Goal: Transaction & Acquisition: Book appointment/travel/reservation

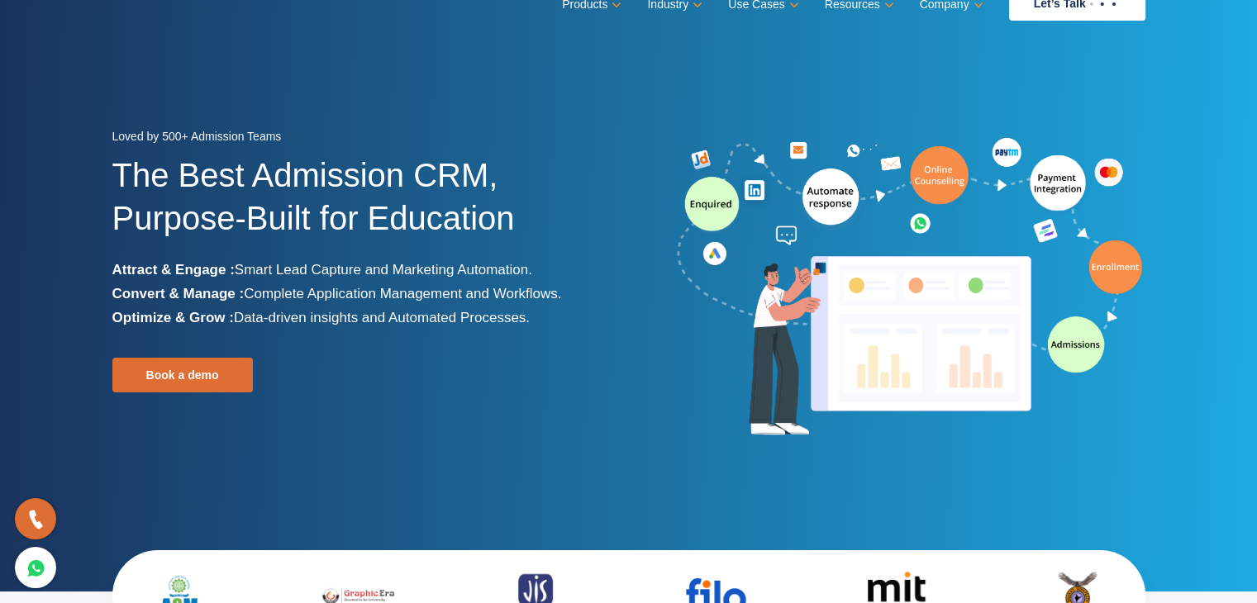
scroll to position [29, 0]
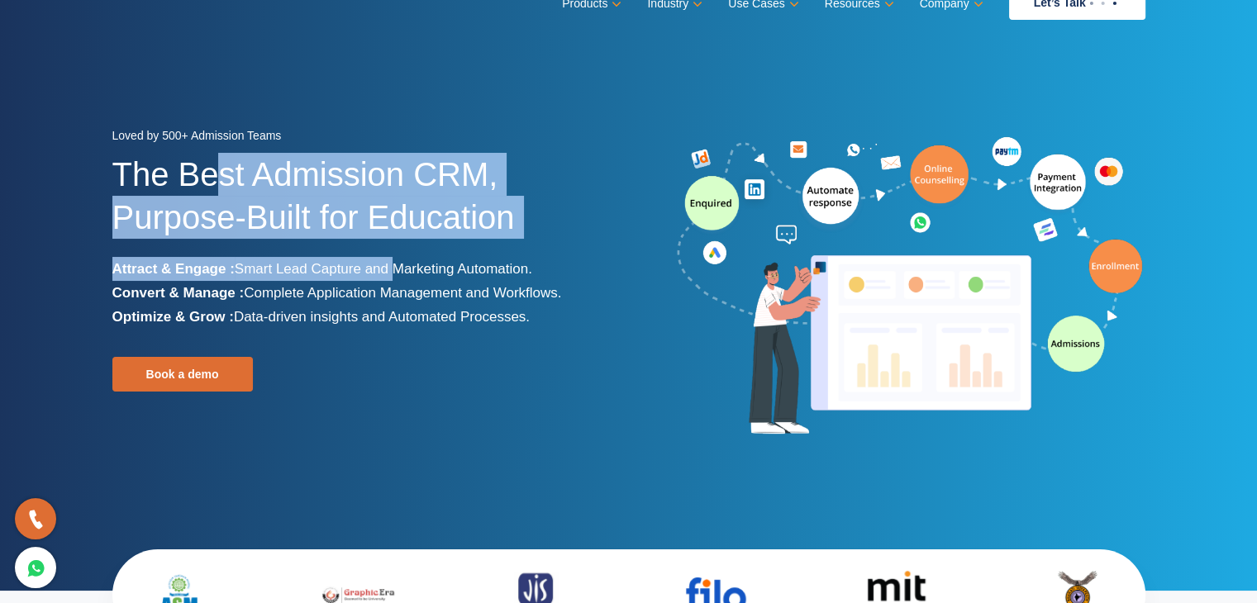
drag, startPoint x: 212, startPoint y: 168, endPoint x: 388, endPoint y: 265, distance: 201.2
click at [388, 265] on div "Loved by 500+ Admission Teams The Best Admission CRM, Purpose-Built for Educati…" at bounding box center [364, 287] width 504 height 326
click at [388, 265] on span "Smart Lead Capture and Marketing Automation." at bounding box center [383, 269] width 297 height 16
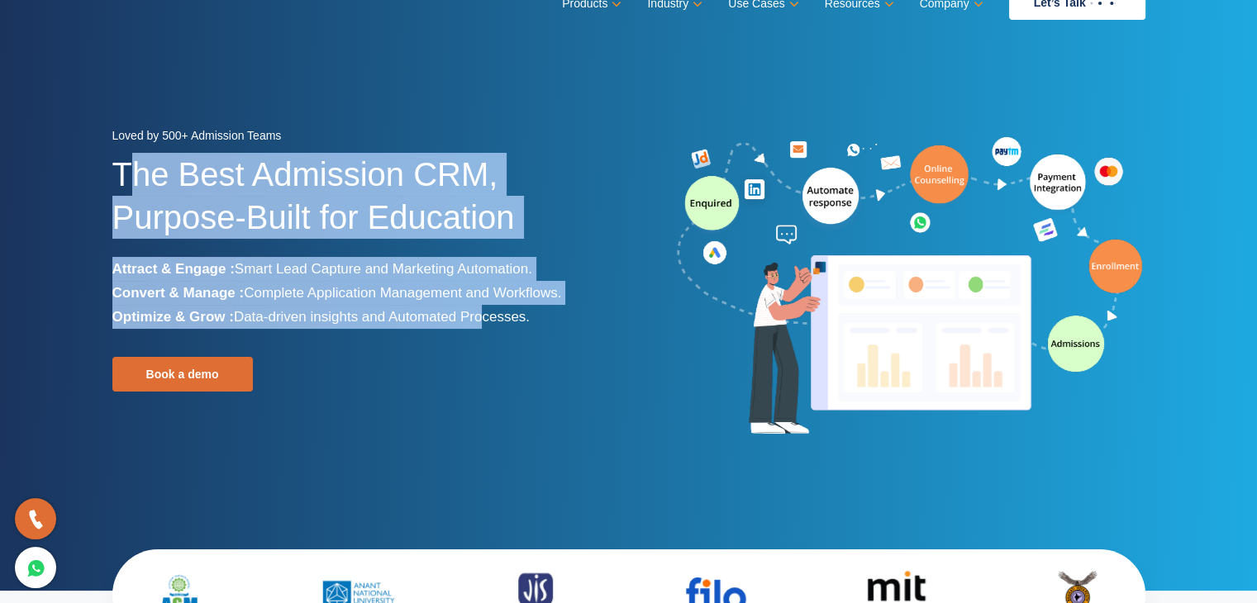
drag, startPoint x: 130, startPoint y: 167, endPoint x: 483, endPoint y: 321, distance: 385.2
click at [483, 321] on div "Loved by 500+ Admission Teams The Best Admission CRM, Purpose-Built for Educati…" at bounding box center [364, 287] width 504 height 326
click at [483, 321] on span "Data-driven insights and Automated Processes." at bounding box center [382, 317] width 296 height 16
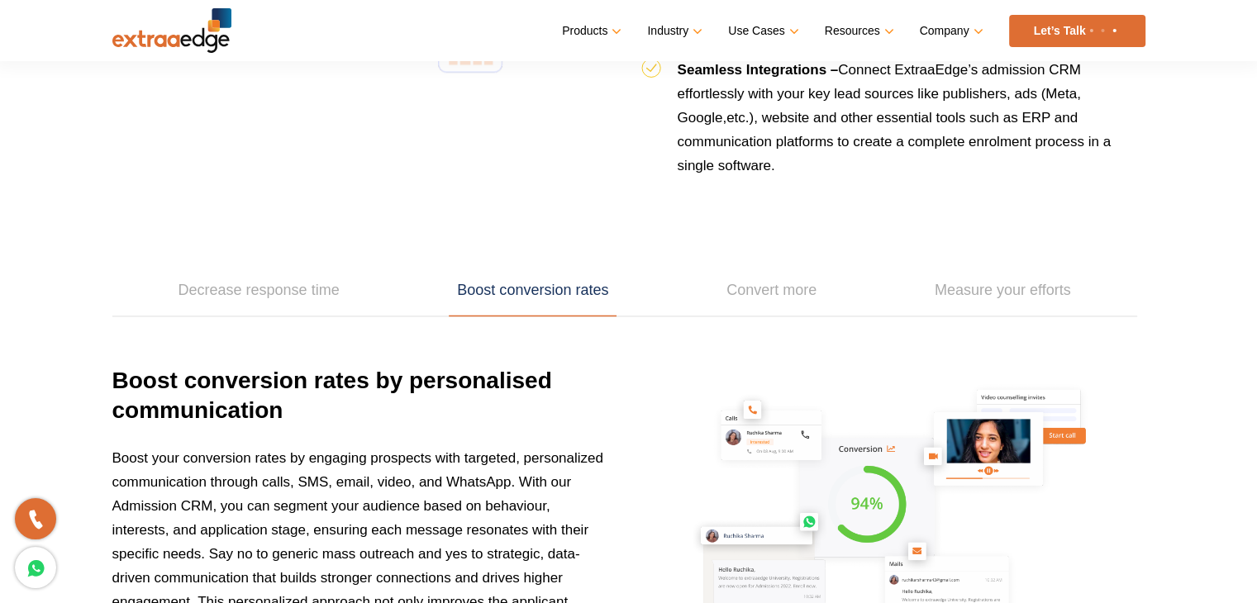
scroll to position [2200, 0]
